Goal: Check status: Check status

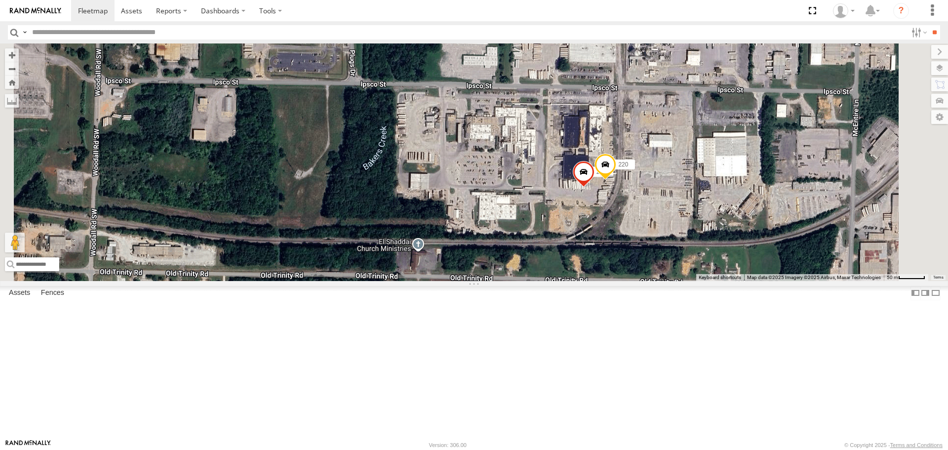
drag, startPoint x: 660, startPoint y: 233, endPoint x: 609, endPoint y: 251, distance: 55.0
click at [608, 251] on div "221 204 295 1502 208 203 [PHONE_NUMBER] Bad Tracker 212 1508 SOLD TRAILER 211 2…" at bounding box center [474, 161] width 948 height 237
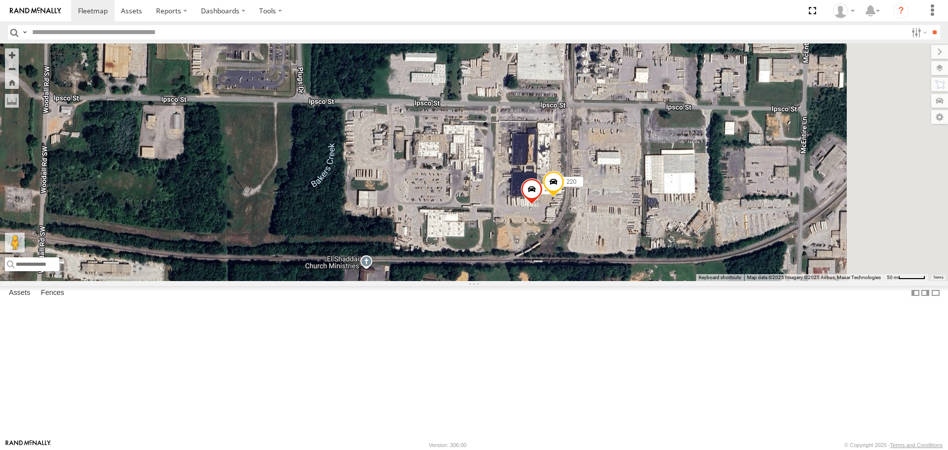
click at [564, 197] on span at bounding box center [553, 184] width 22 height 27
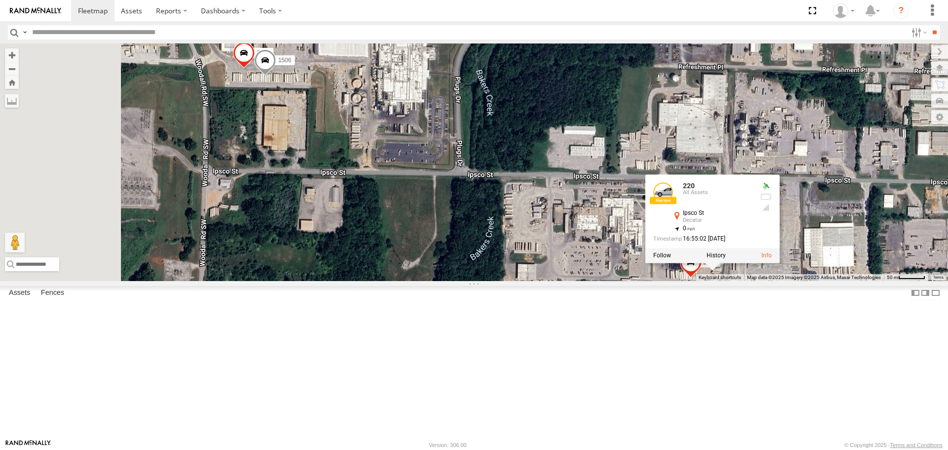
click at [665, 280] on div "221 204 295 1502 208 203 [PHONE_NUMBER] Bad Tracker 212 1508 SOLD TRAILER 211 2…" at bounding box center [474, 161] width 948 height 237
click at [276, 76] on span at bounding box center [265, 62] width 22 height 27
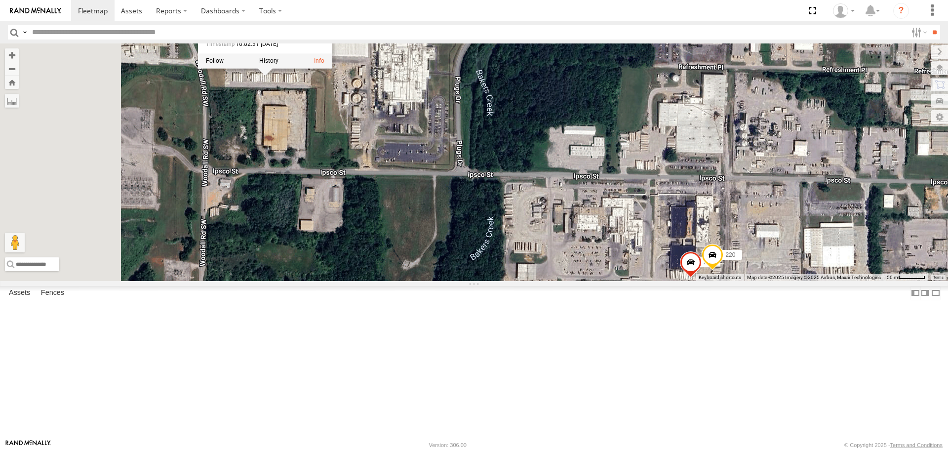
click at [478, 219] on div "221 204 295 1502 208 203 [PHONE_NUMBER] Bad Tracker 212 1508 SOLD TRAILER 211 2…" at bounding box center [474, 161] width 948 height 237
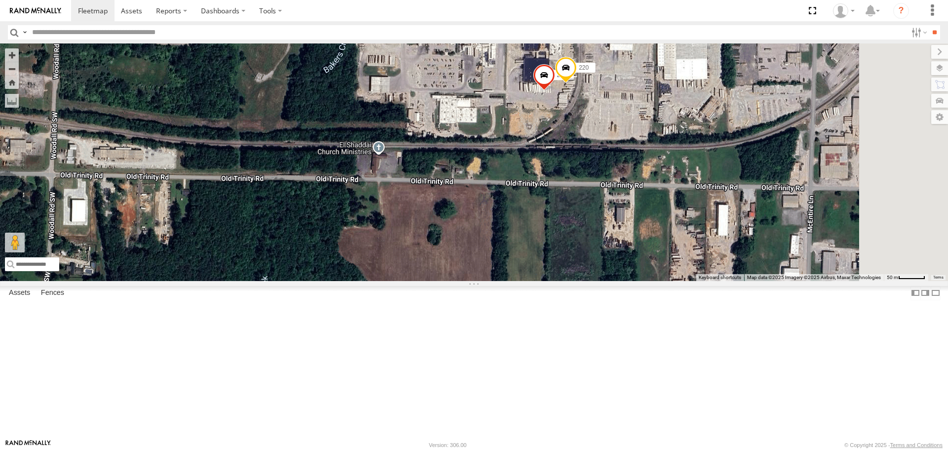
drag, startPoint x: 581, startPoint y: 393, endPoint x: 548, endPoint y: 273, distance: 124.4
click at [392, 189] on div "221 204 295 1502 208 203 [PHONE_NUMBER] Bad Tracker 212 1508 SOLD TRAILER 211 2…" at bounding box center [474, 161] width 948 height 237
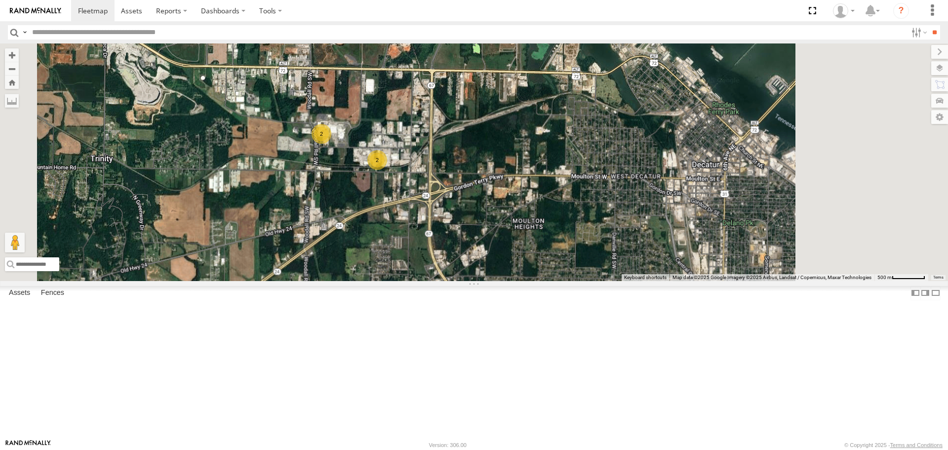
drag, startPoint x: 550, startPoint y: 355, endPoint x: 430, endPoint y: 226, distance: 176.4
click at [430, 226] on div "221 204 295 1502 208 203 [PHONE_NUMBER] Bad Tracker 212 1508 SOLD TRAILER 2 2" at bounding box center [474, 161] width 948 height 237
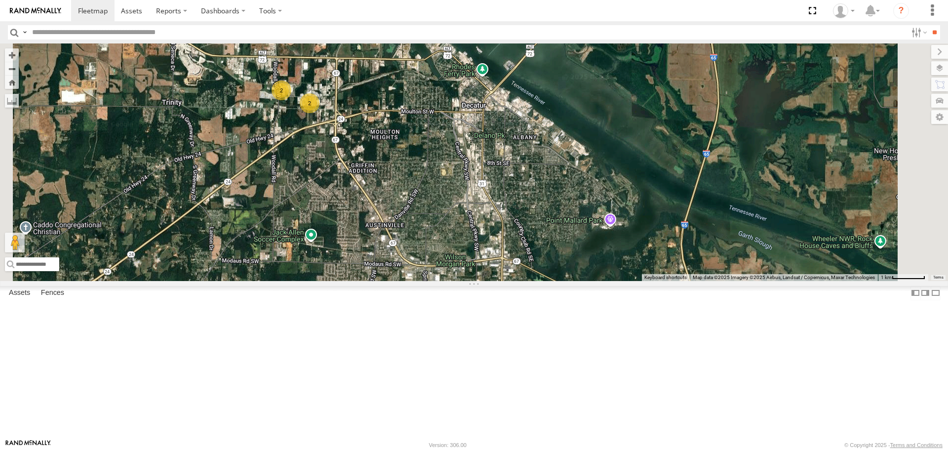
drag, startPoint x: 523, startPoint y: 373, endPoint x: 456, endPoint y: 193, distance: 192.7
click at [451, 180] on div "221 204 295 1502 208 203 [PHONE_NUMBER] Bad Tracker 212 1508 SOLD TRAILER 2 2" at bounding box center [474, 161] width 948 height 237
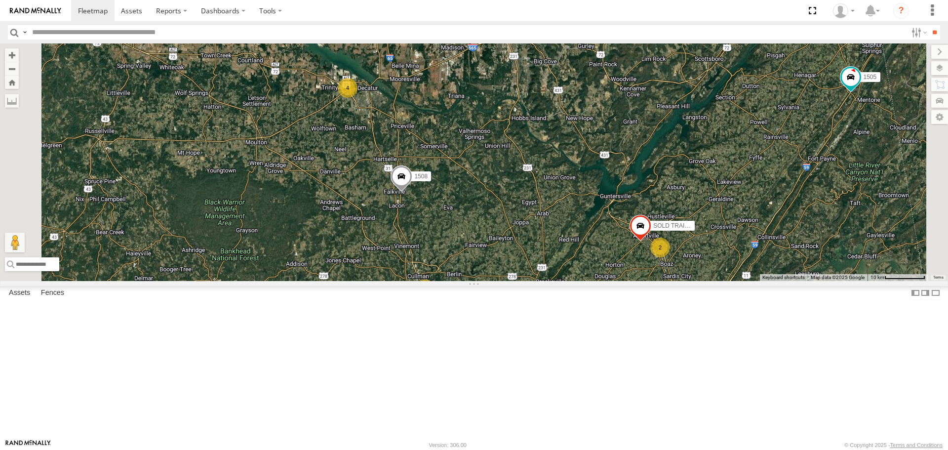
drag, startPoint x: 478, startPoint y: 305, endPoint x: 487, endPoint y: 243, distance: 62.3
click at [487, 243] on div "221 204 295 1502 208 203 [PHONE_NUMBER] Bad Tracker 212 1508 SOLD TRAILER 2 10 4" at bounding box center [474, 161] width 948 height 237
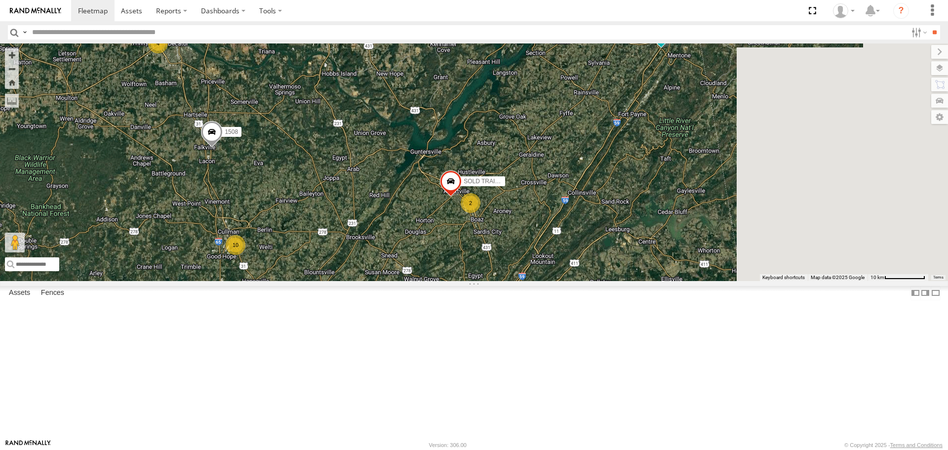
drag, startPoint x: 601, startPoint y: 352, endPoint x: 415, endPoint y: 309, distance: 191.6
click at [411, 280] on div "221 204 295 1502 208 203 [PHONE_NUMBER] Bad Tracker 212 1508 SOLD TRAILER 2 10 4" at bounding box center [474, 161] width 948 height 237
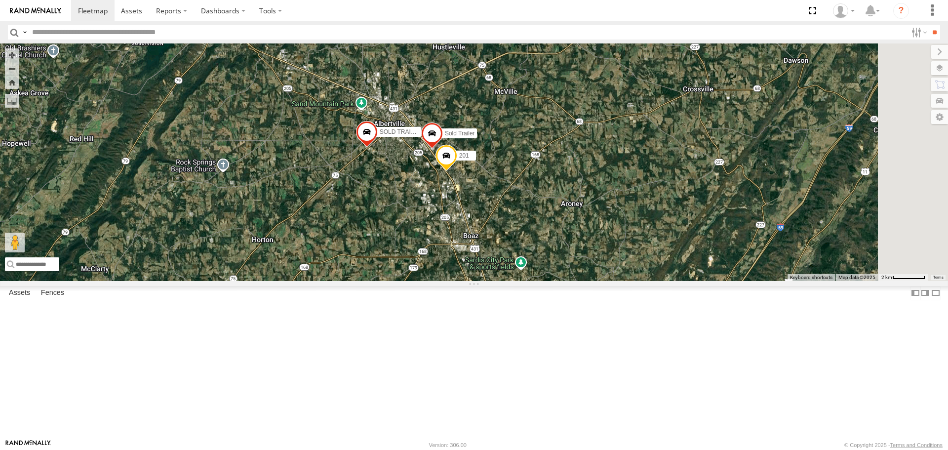
drag, startPoint x: 588, startPoint y: 265, endPoint x: 455, endPoint y: 282, distance: 134.9
click at [455, 280] on div "221 204 295 1502 208 203 [PHONE_NUMBER] Bad Tracker 212 1508 SOLD TRAILER 201 S…" at bounding box center [474, 161] width 948 height 237
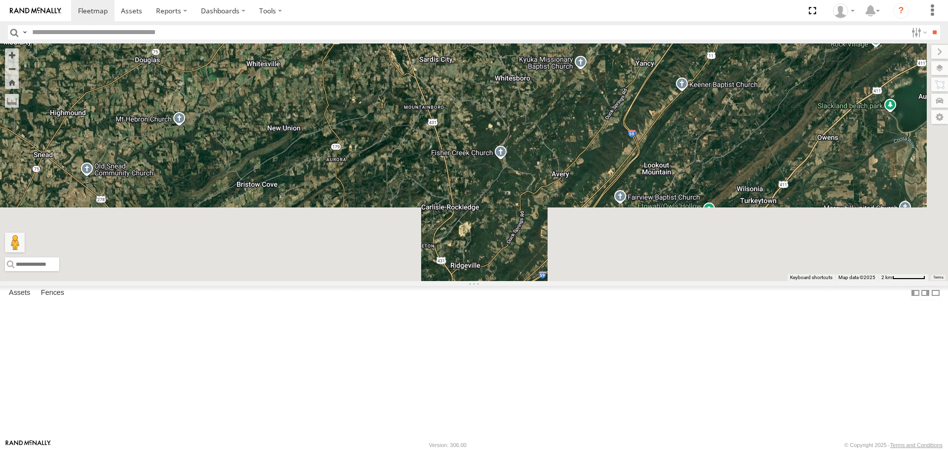
drag, startPoint x: 488, startPoint y: 351, endPoint x: 514, endPoint y: 112, distance: 240.8
click at [514, 112] on div "221 204 295 1502 208 203 [PHONE_NUMBER] Bad Tracker 212 1508 SOLD TRAILER 201 S…" at bounding box center [474, 161] width 948 height 237
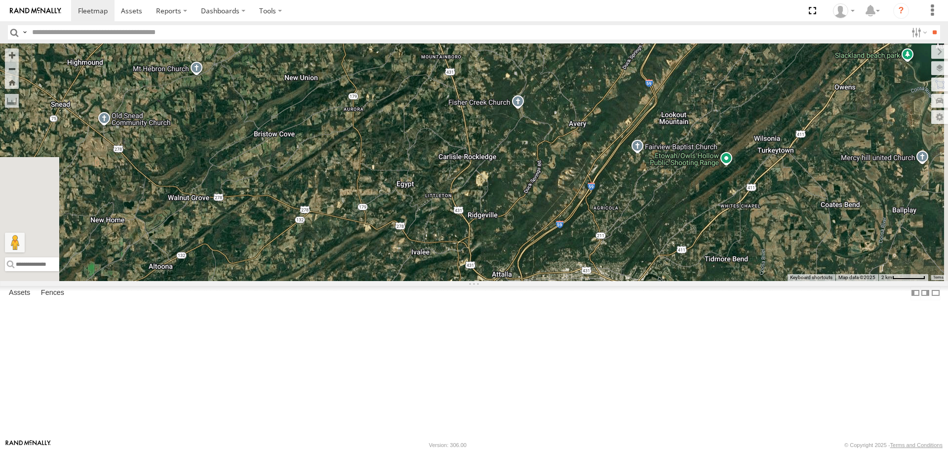
drag, startPoint x: 527, startPoint y: 306, endPoint x: 508, endPoint y: 223, distance: 85.6
click at [510, 205] on div "221 204 295 1502 208 203 [PHONE_NUMBER] Bad Tracker 212 1508 SOLD TRAILER 201 S…" at bounding box center [474, 161] width 948 height 237
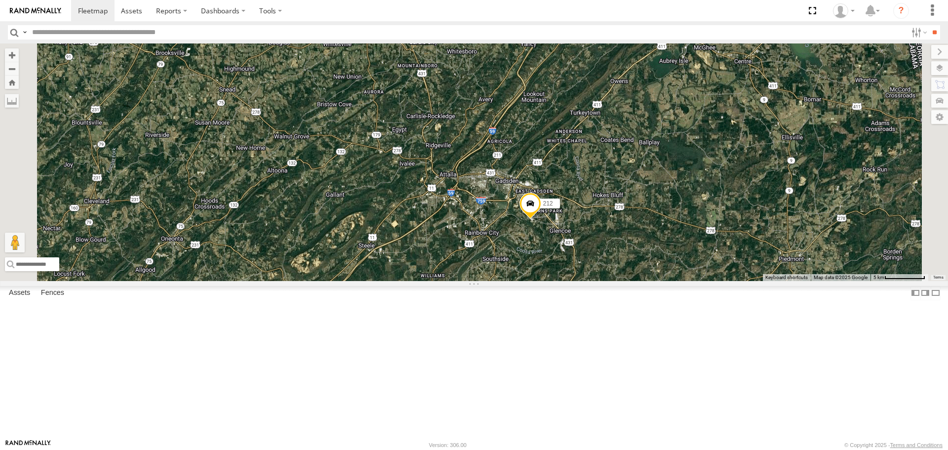
drag, startPoint x: 481, startPoint y: 300, endPoint x: 612, endPoint y: 280, distance: 132.3
click at [612, 280] on div "221 204 295 1502 208 203 [PHONE_NUMBER] Bad Tracker 212 1508 SOLD TRAILER 2" at bounding box center [474, 161] width 948 height 237
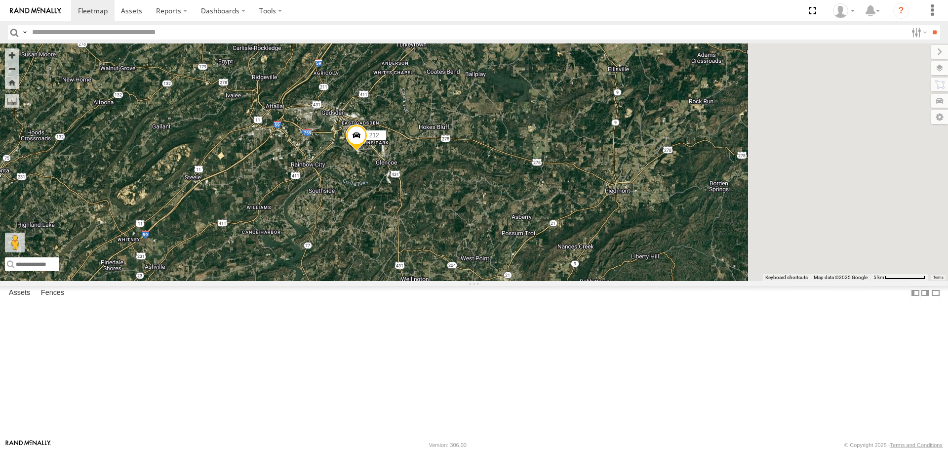
drag, startPoint x: 642, startPoint y: 303, endPoint x: 340, endPoint y: 254, distance: 305.9
click at [340, 254] on div "221 204 295 1502 208 203 [PHONE_NUMBER] Bad Tracker 212 1508 SOLD TRAILER 2" at bounding box center [474, 161] width 948 height 237
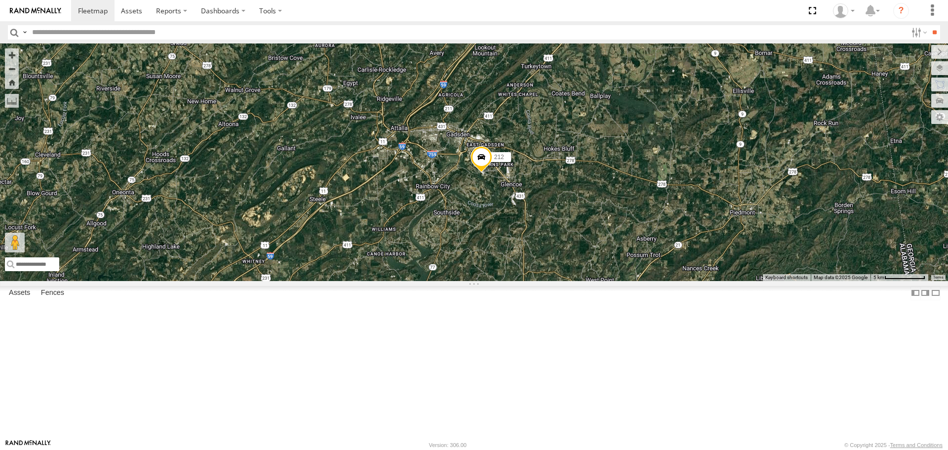
drag, startPoint x: 454, startPoint y: 285, endPoint x: 524, endPoint y: 293, distance: 70.0
click at [524, 280] on div "221 204 295 1502 208 203 [PHONE_NUMBER] Bad Tracker 212 1508 SOLD TRAILER 2" at bounding box center [474, 161] width 948 height 237
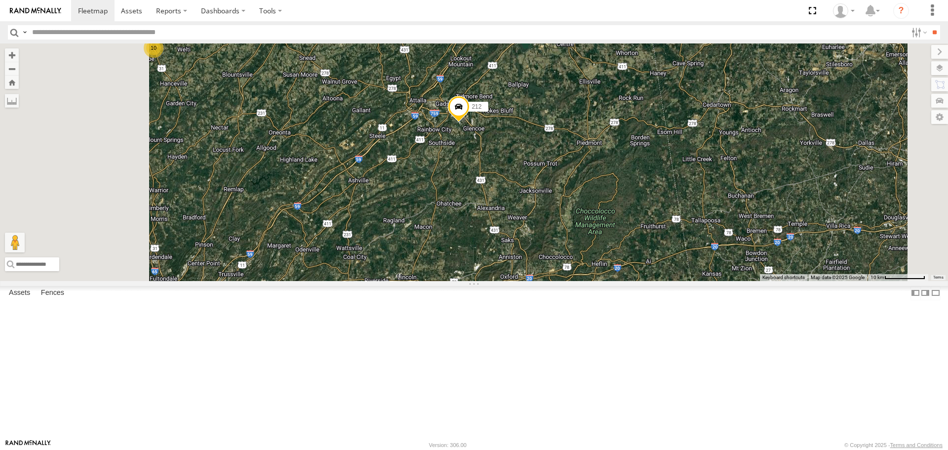
drag, startPoint x: 430, startPoint y: 333, endPoint x: 515, endPoint y: 188, distance: 168.1
click at [515, 188] on div "221 204 295 1502 208 203 [PHONE_NUMBER] Bad Tracker 212 1508 SOLD TRAILER 2 10" at bounding box center [474, 161] width 948 height 237
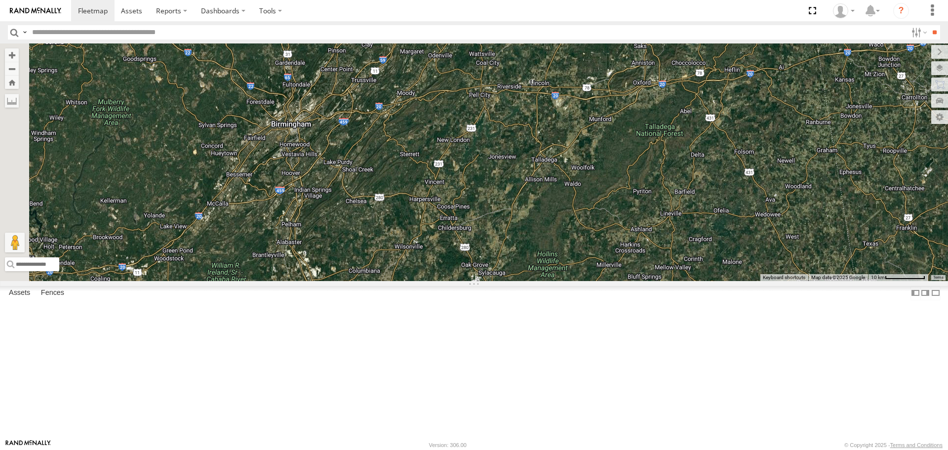
drag, startPoint x: 483, startPoint y: 228, endPoint x: 571, endPoint y: 163, distance: 108.8
click at [590, 137] on div "221 204 295 1502 208 203 [PHONE_NUMBER] Bad Tracker 212 1508 SOLD TRAILER 2 10" at bounding box center [474, 161] width 948 height 237
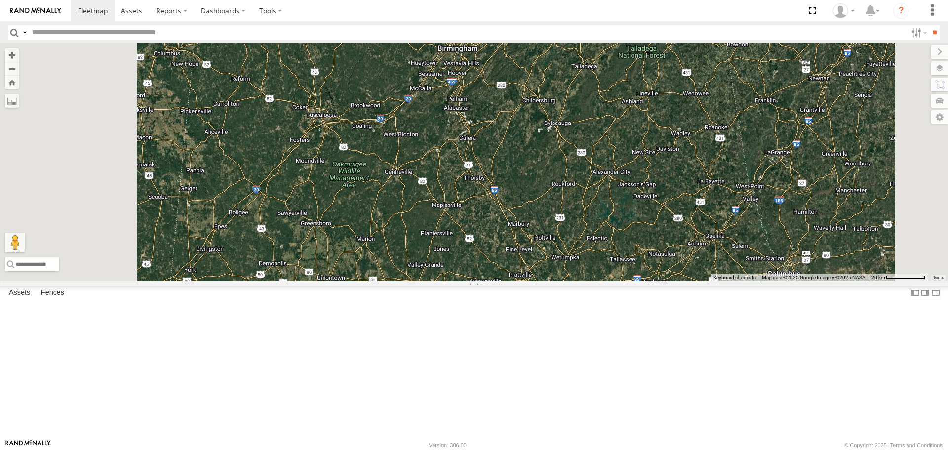
drag, startPoint x: 522, startPoint y: 264, endPoint x: 598, endPoint y: 178, distance: 115.1
click at [598, 176] on div "221 204 295 1502 208 203 [PHONE_NUMBER] Bad Tracker 212 1508 SOLD TRAILER 2" at bounding box center [474, 161] width 948 height 237
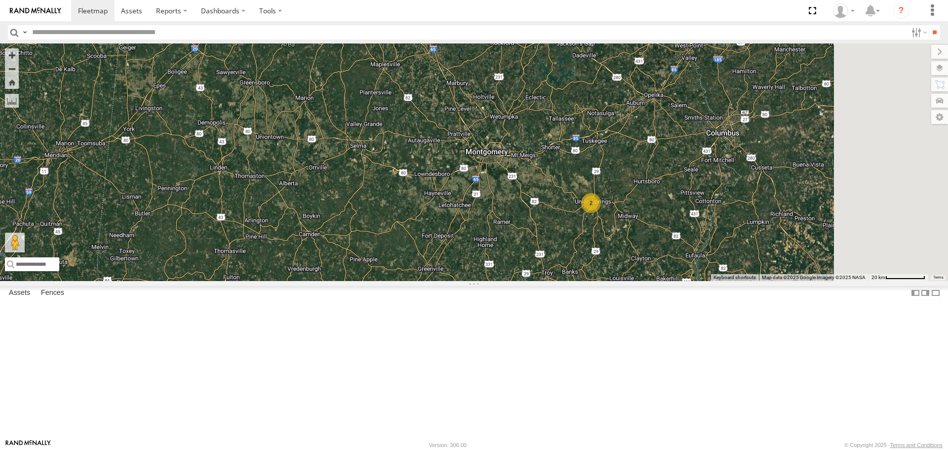
drag, startPoint x: 627, startPoint y: 206, endPoint x: 447, endPoint y: 174, distance: 183.1
click at [446, 174] on div "221 204 295 1502 208 203 1507 Bad Tracker 200 1505 Bad Tracker 212 1508 SOLD TR…" at bounding box center [474, 161] width 948 height 237
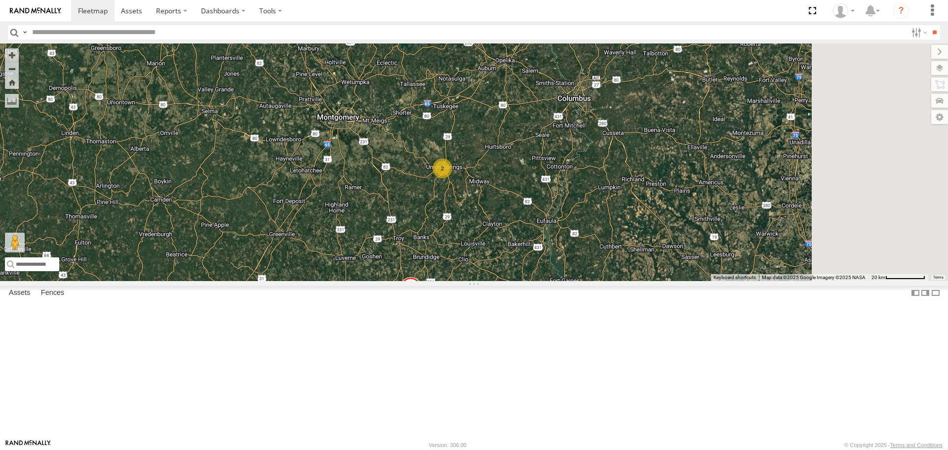
drag, startPoint x: 628, startPoint y: 254, endPoint x: 516, endPoint y: 219, distance: 117.3
click at [516, 219] on div "221 204 295 1502 208 203 1507 Bad Tracker 200 1505 Bad Tracker 212 1508 SOLD TR…" at bounding box center [474, 161] width 948 height 237
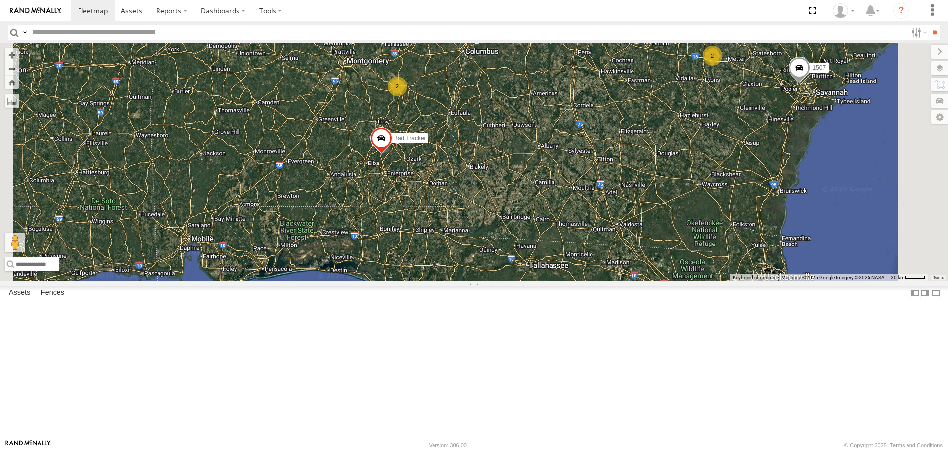
drag, startPoint x: 461, startPoint y: 326, endPoint x: 471, endPoint y: 221, distance: 105.6
click at [471, 216] on div "221 204 295 1502 208 203 1507 Bad Tracker 200 1505 212 1508 SOLD TRAILER 223 2 …" at bounding box center [474, 161] width 948 height 237
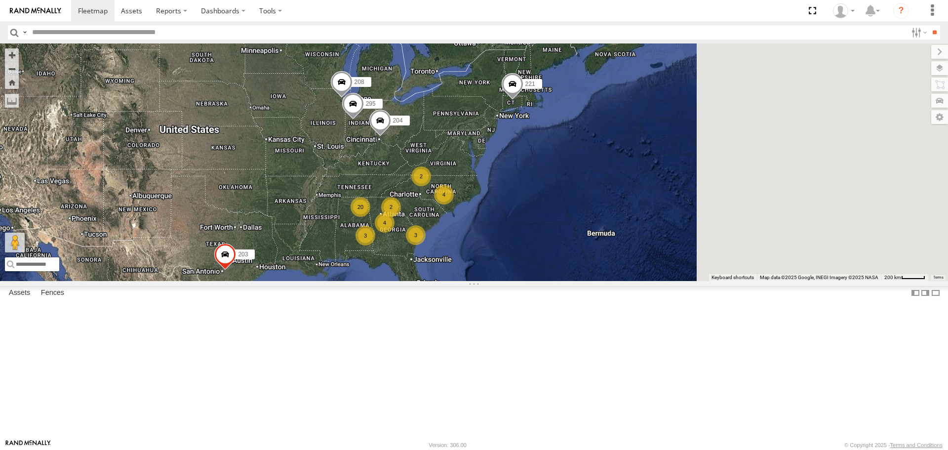
drag, startPoint x: 473, startPoint y: 243, endPoint x: 381, endPoint y: 272, distance: 96.8
click at [386, 223] on div "4 3 20 2 221 4 3 204 2 295 1502 208 203" at bounding box center [474, 161] width 948 height 237
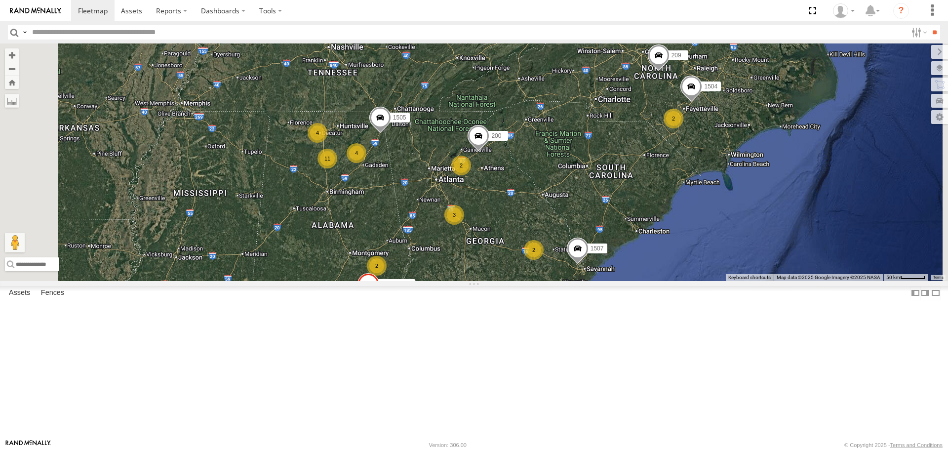
drag, startPoint x: 450, startPoint y: 261, endPoint x: 474, endPoint y: 273, distance: 26.5
click at [474, 273] on div "221 204 295 1502 208 203 1507 Bad Tracker 209 1504 4 2 2 3 2 11 4 2 200 1505 2" at bounding box center [474, 161] width 948 height 237
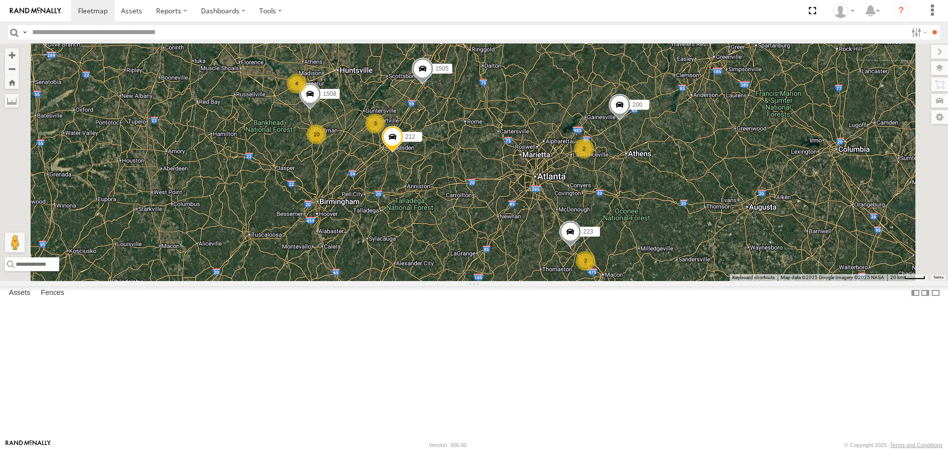
drag, startPoint x: 468, startPoint y: 241, endPoint x: 467, endPoint y: 248, distance: 6.9
click at [467, 248] on div "221 204 295 1502 208 203 1507 Bad Tracker 209 1504 200 1505 3 2 223 2 10 4 212 …" at bounding box center [474, 161] width 948 height 237
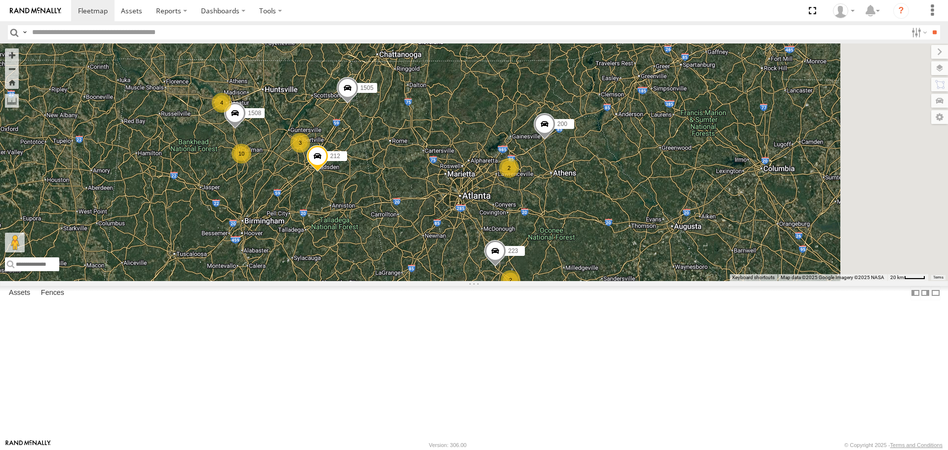
drag, startPoint x: 524, startPoint y: 256, endPoint x: 443, endPoint y: 275, distance: 83.7
click at [443, 275] on div "221 204 295 1502 208 203 1507 Bad Tracker 209 1504 200 1505 3 2 223 2 10 4 212 …" at bounding box center [474, 161] width 948 height 237
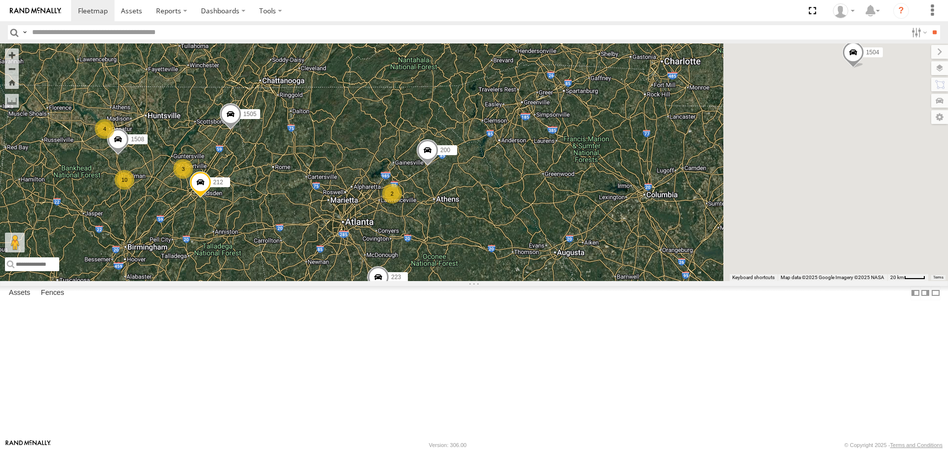
drag, startPoint x: 452, startPoint y: 302, endPoint x: 301, endPoint y: 326, distance: 153.0
click at [301, 280] on div "221 204 295 1502 208 203 1507 Bad Tracker 209 1504 200 1505 3 2 223 2 10 4 212 …" at bounding box center [474, 161] width 948 height 237
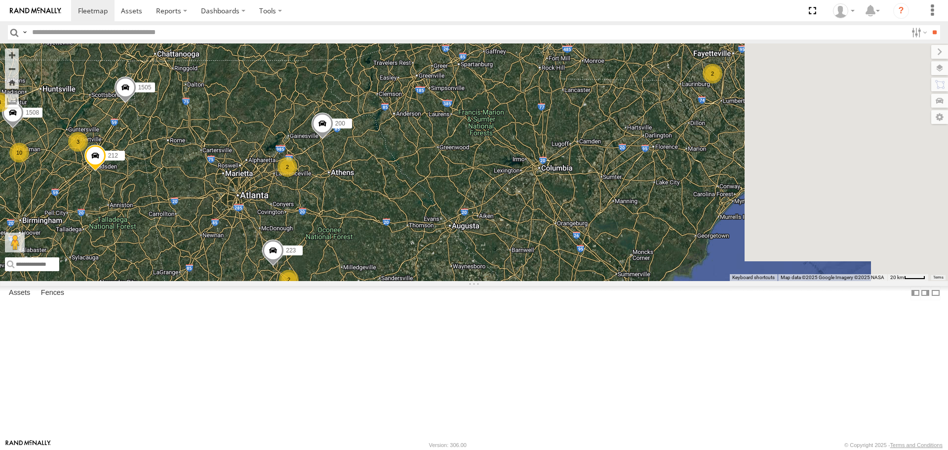
drag, startPoint x: 551, startPoint y: 272, endPoint x: 529, endPoint y: 261, distance: 25.2
click at [525, 254] on div "221 204 295 1502 208 203 1507 Bad Tracker 209 1504 200 1505 3 2 223 2 10 4 212 …" at bounding box center [474, 161] width 948 height 237
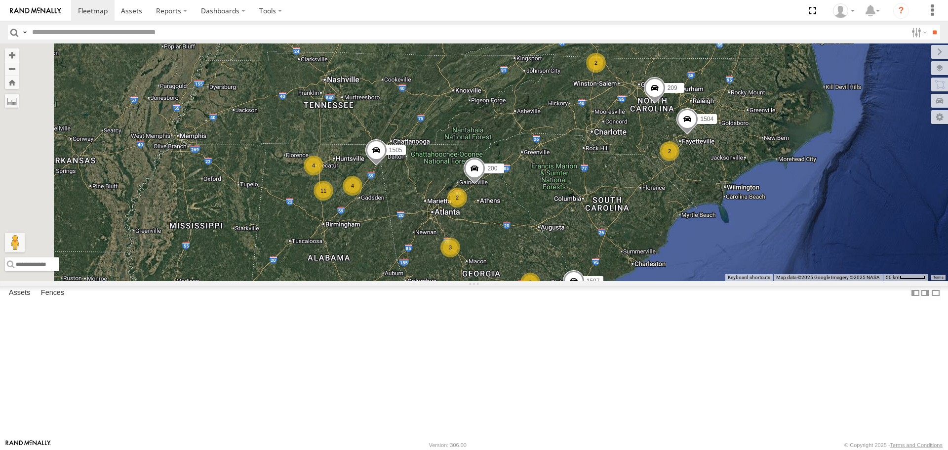
drag, startPoint x: 385, startPoint y: 315, endPoint x: 509, endPoint y: 333, distance: 125.2
click at [509, 280] on div "221 204 295 1502 208 203 1507 Bad Tracker 209 1504 200 1505 4 2 2 3 2 11 4 2 2" at bounding box center [474, 161] width 948 height 237
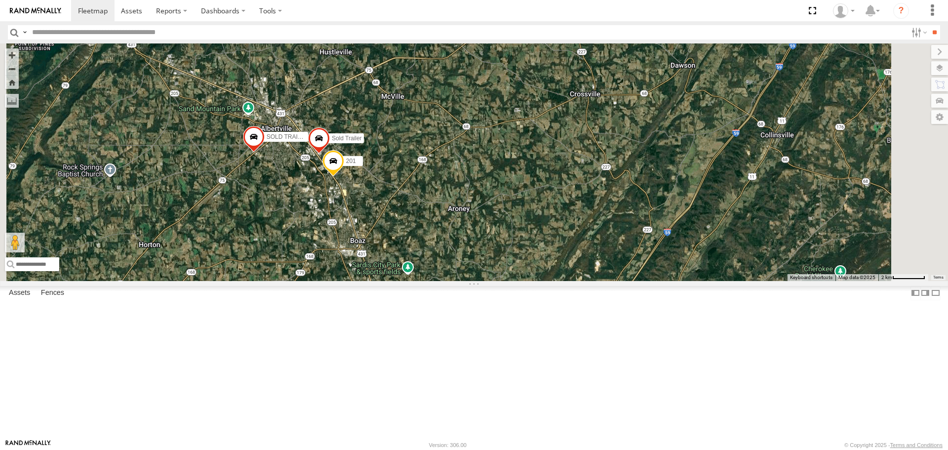
drag, startPoint x: 517, startPoint y: 289, endPoint x: 516, endPoint y: 301, distance: 12.4
click at [516, 280] on div "221 204 295 1502 208 203 1507 Bad Tracker 209 1504 200 1505 223 212 1508 SOLD T…" at bounding box center [474, 161] width 948 height 237
click at [344, 177] on span at bounding box center [333, 163] width 22 height 27
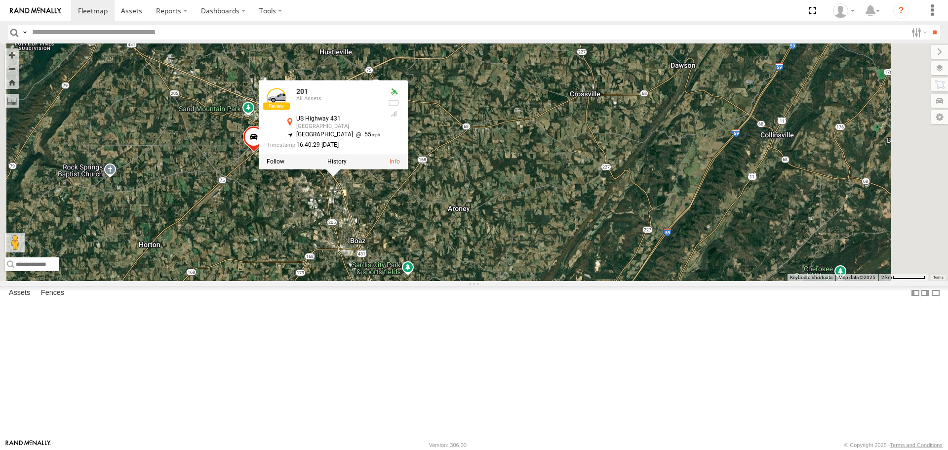
click at [483, 280] on div "221 204 295 1502 208 203 1507 Bad Tracker 209 1504 200 1505 223 212 1508 SOLD T…" at bounding box center [474, 161] width 948 height 237
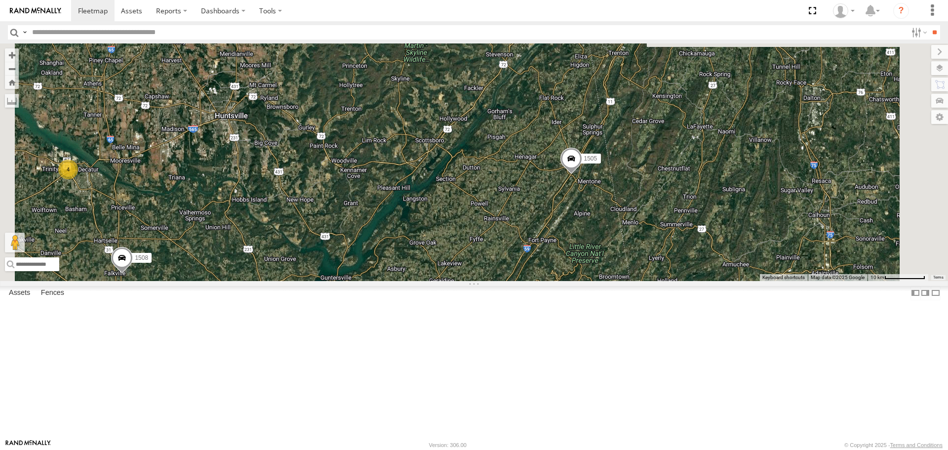
drag, startPoint x: 617, startPoint y: 188, endPoint x: 570, endPoint y: 403, distance: 220.7
click at [570, 280] on div "221 204 295 1502 208 203 1507 Bad Tracker 209 1504 200 1505 223 212 1508 SOLD T…" at bounding box center [474, 161] width 948 height 237
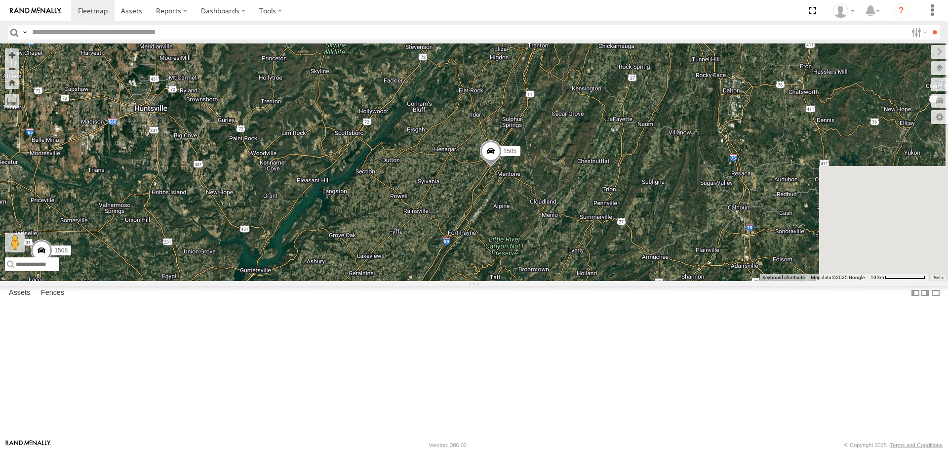
drag, startPoint x: 565, startPoint y: 356, endPoint x: 486, endPoint y: 348, distance: 79.4
click at [486, 280] on div "221 204 295 1502 208 203 1507 Bad Tracker 209 1504 200 1505 223 212 1508 SOLD T…" at bounding box center [474, 161] width 948 height 237
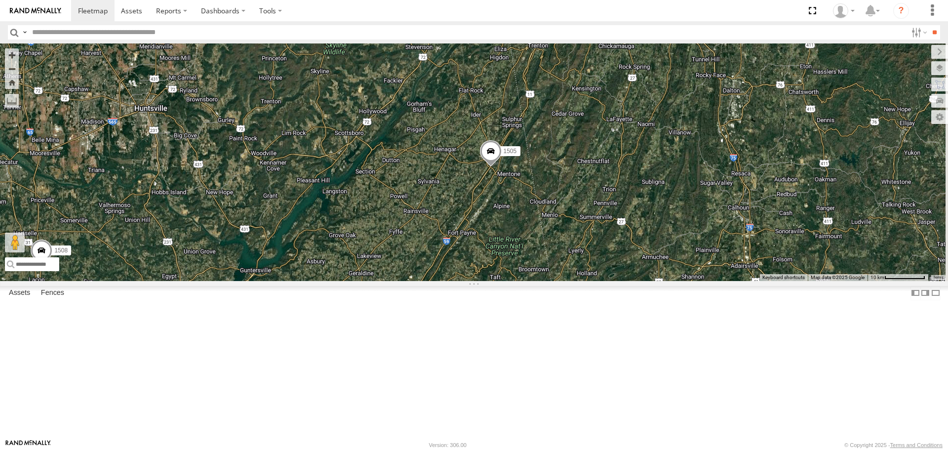
click at [502, 167] on span at bounding box center [491, 153] width 22 height 27
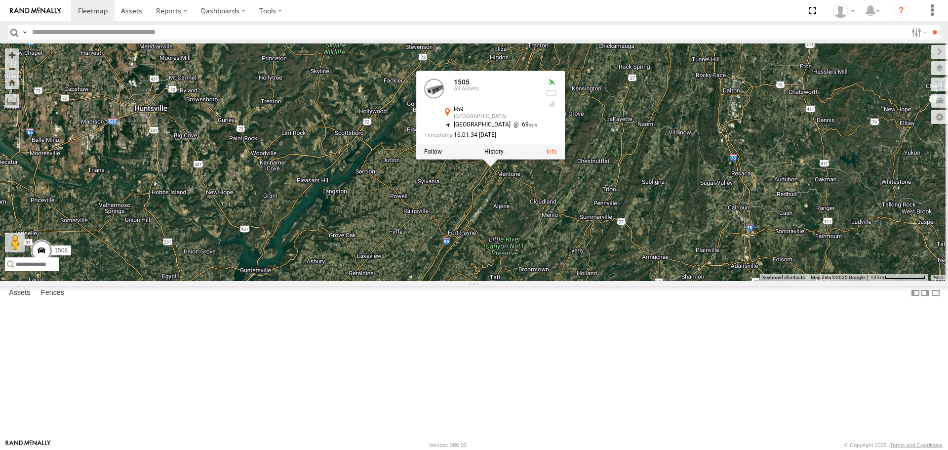
click at [612, 270] on div "221 204 295 1502 208 203 1507 Bad Tracker 209 1504 200 1505 223 212 1508 SOLD T…" at bounding box center [474, 161] width 948 height 237
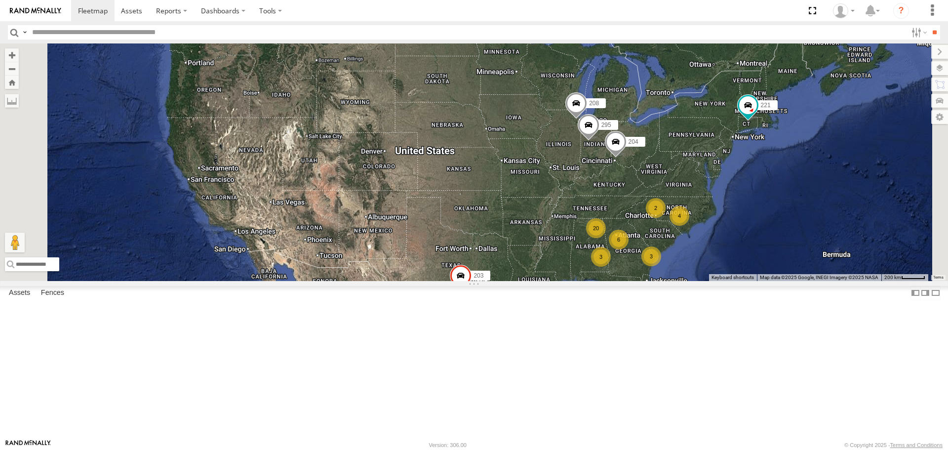
drag, startPoint x: 700, startPoint y: 329, endPoint x: 533, endPoint y: 296, distance: 170.1
click at [533, 280] on div "4 3 20 2 221 6 3 204 295 1502 208 203" at bounding box center [474, 161] width 948 height 237
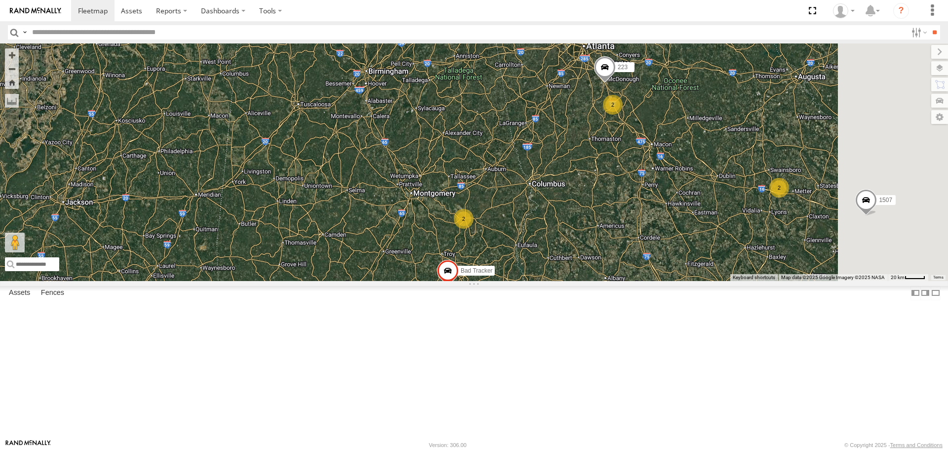
drag, startPoint x: 602, startPoint y: 340, endPoint x: 537, endPoint y: 269, distance: 96.8
click at [537, 270] on div "221 204 295 1502 208 203 1507 213 205 Bad Tracker 209 1504 1505 3 2 223 2 10 4 …" at bounding box center [474, 161] width 948 height 237
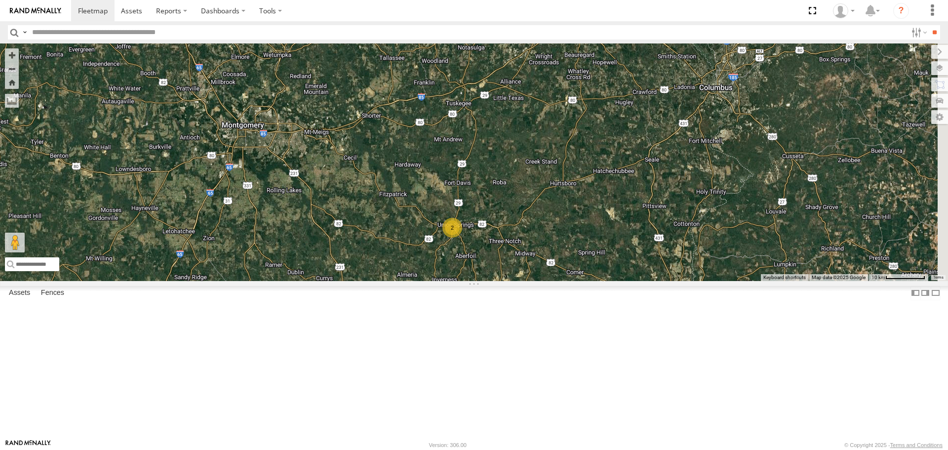
drag, startPoint x: 597, startPoint y: 335, endPoint x: 431, endPoint y: 290, distance: 171.8
click at [431, 280] on div "221 204 295 1502 208 203 1507 213 205 Bad Tracker 209 1504 1505 223 212 1508 2" at bounding box center [474, 161] width 948 height 237
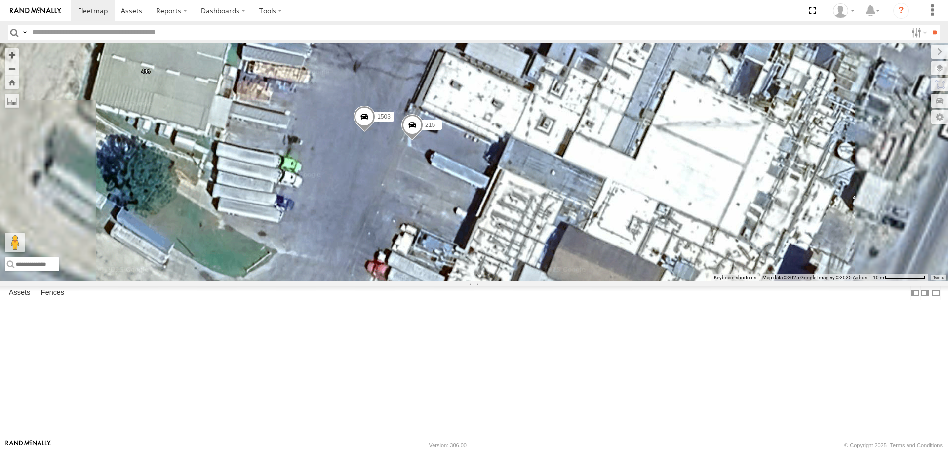
click at [423, 141] on span at bounding box center [412, 128] width 22 height 27
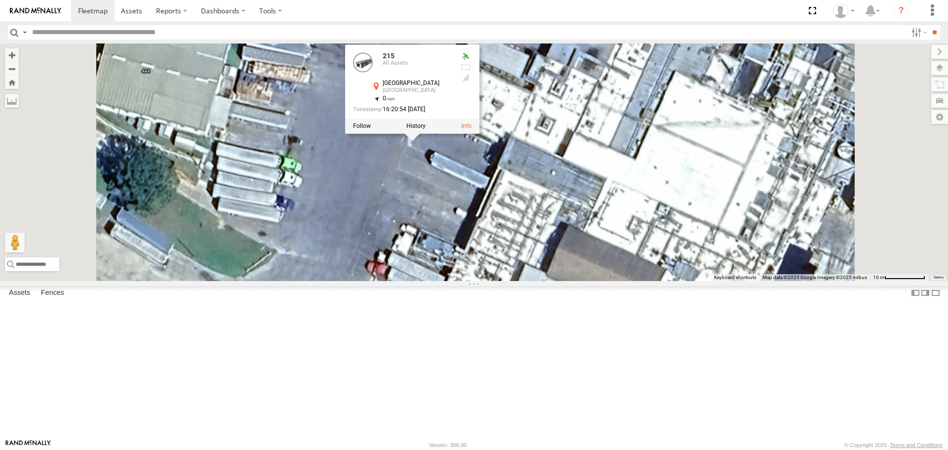
click at [509, 237] on div "221 204 295 1502 208 203 1507 213 205 Bad Tracker 209 1504 1505 223 212 1508 21…" at bounding box center [474, 161] width 948 height 237
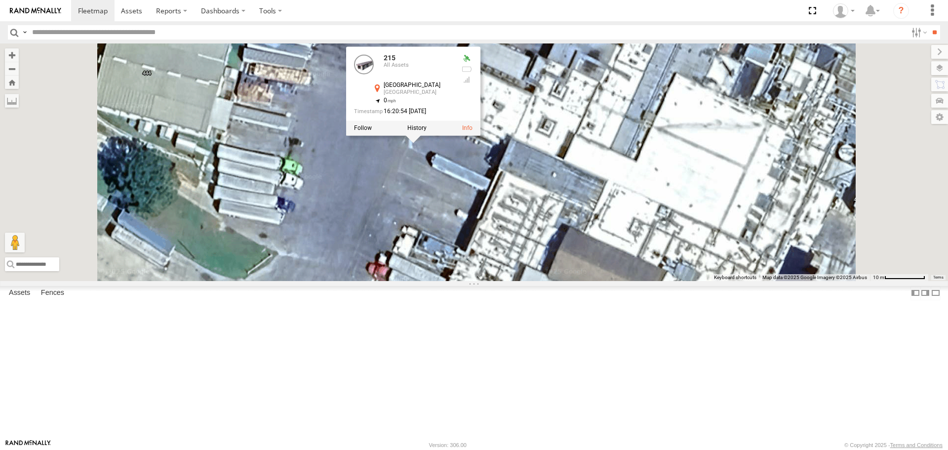
click at [497, 228] on div "221 204 295 1502 208 203 1507 213 205 Bad Tracker 209 1504 1505 223 212 1508 21…" at bounding box center [474, 161] width 948 height 237
click at [436, 214] on div "221 204 295 1502 208 203 1507 213 205 Bad Tracker 209 1504 1505 223 212 1508 21…" at bounding box center [474, 161] width 948 height 237
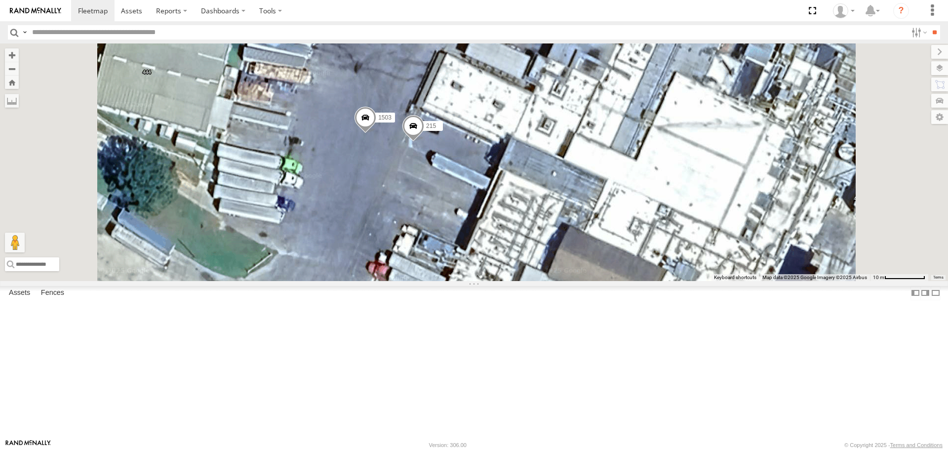
click at [376, 133] on span at bounding box center [365, 120] width 22 height 27
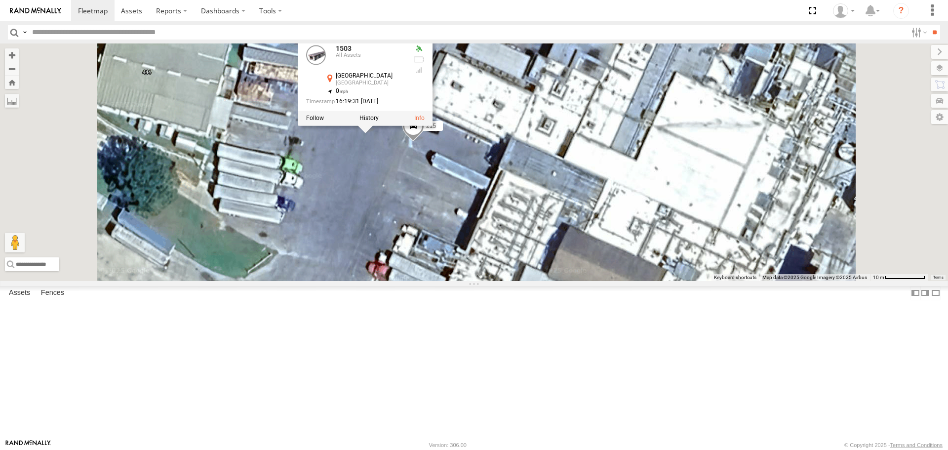
click at [489, 235] on div "221 204 295 1502 208 203 1507 213 205 Bad Tracker 209 1504 1505 223 212 1508 21…" at bounding box center [474, 161] width 948 height 237
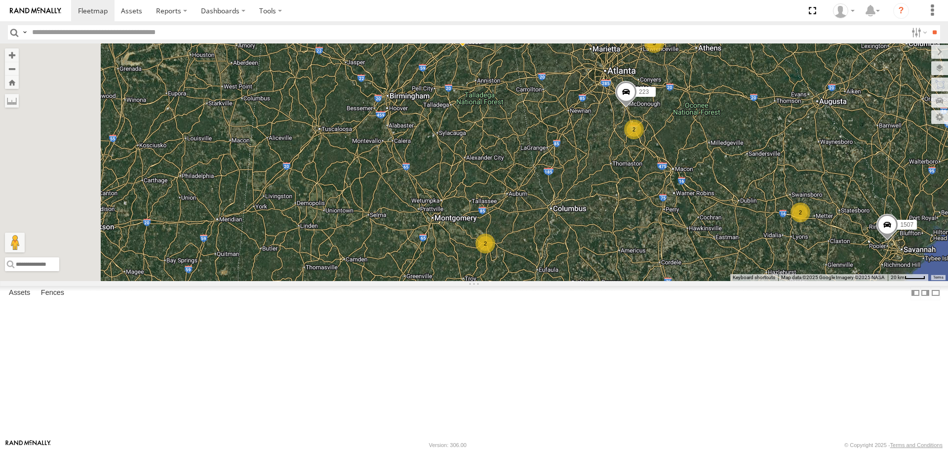
drag, startPoint x: 519, startPoint y: 247, endPoint x: 581, endPoint y: 273, distance: 68.1
click at [581, 273] on div "221 204 295 1502 208 203 1507 213 205 Bad Tracker 209 1504 1505 223 212 1508 3 …" at bounding box center [474, 161] width 948 height 237
